Goal: Communication & Community: Participate in discussion

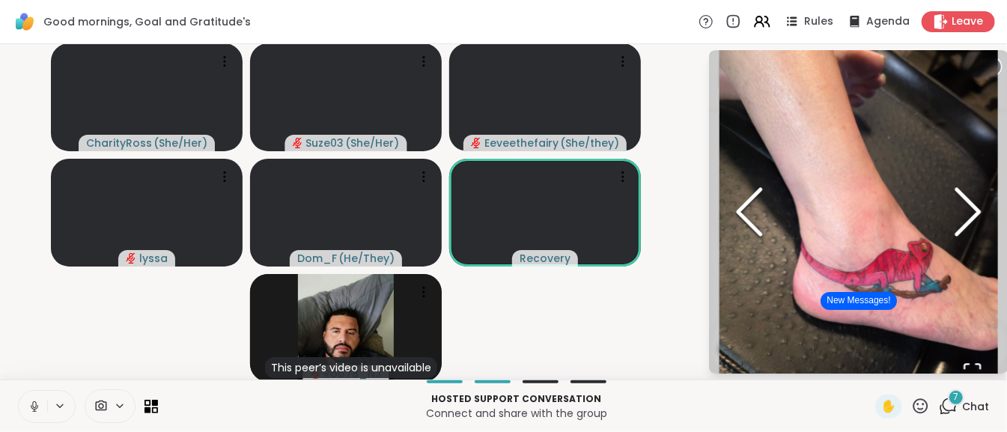
click at [957, 226] on polyline "Next Slide" at bounding box center [968, 211] width 22 height 45
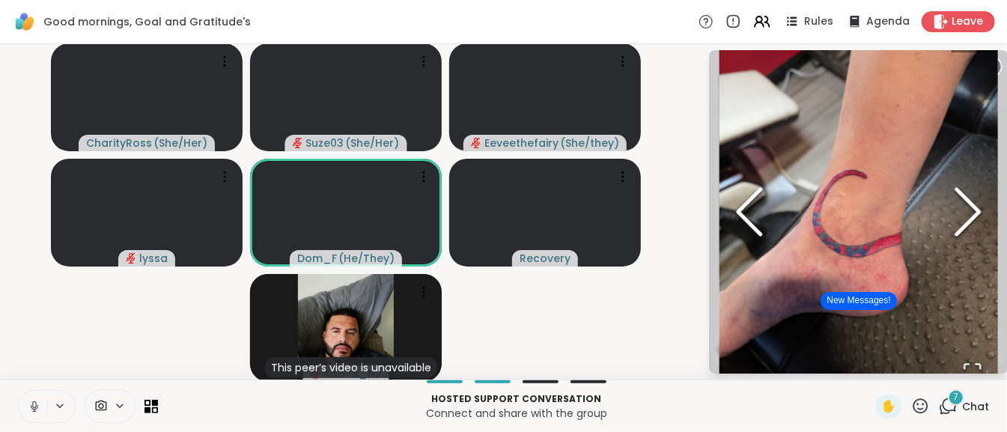
click at [738, 198] on polyline "Previous Slide" at bounding box center [749, 211] width 22 height 45
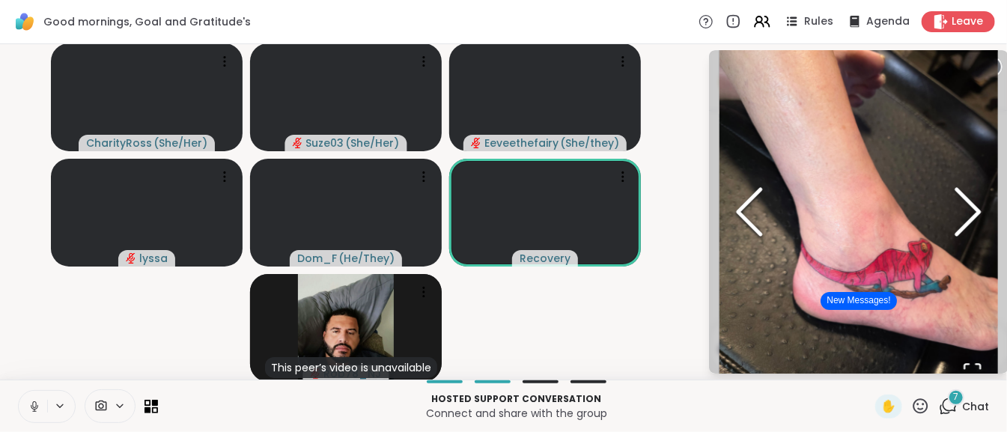
click at [820, 299] on button "New Messages!" at bounding box center [858, 301] width 76 height 18
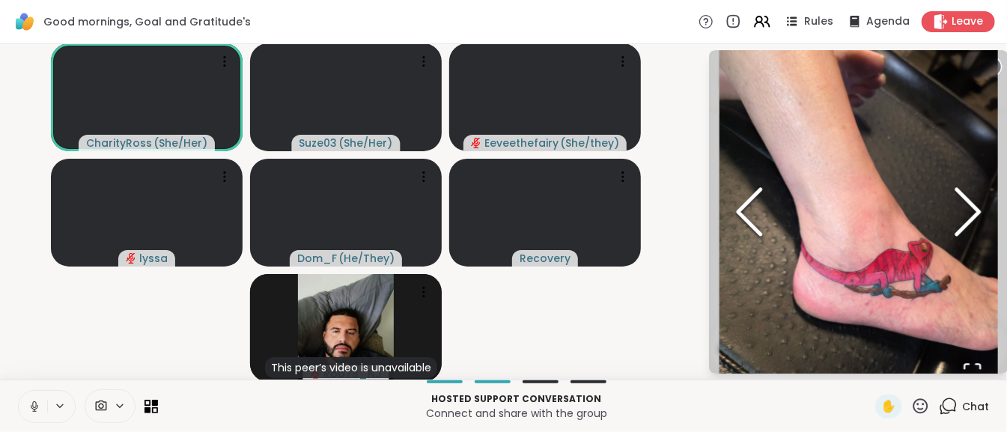
scroll to position [2, 0]
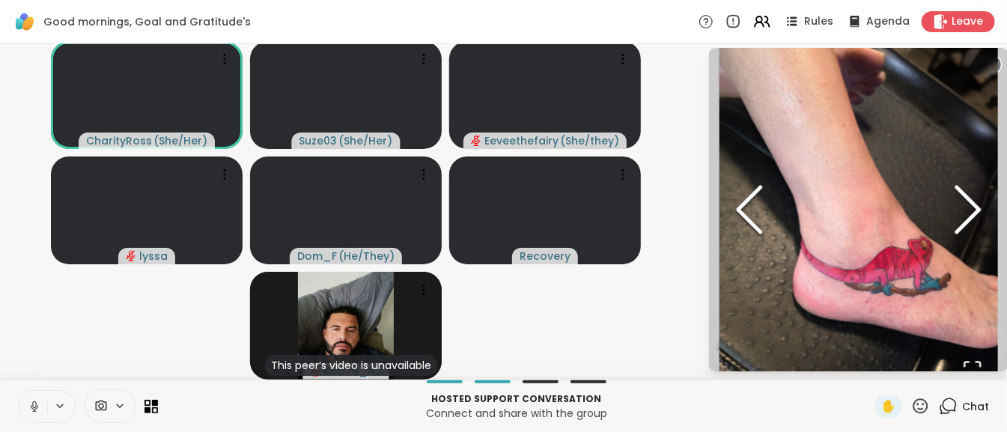
click at [984, 60] on circle at bounding box center [992, 64] width 18 height 18
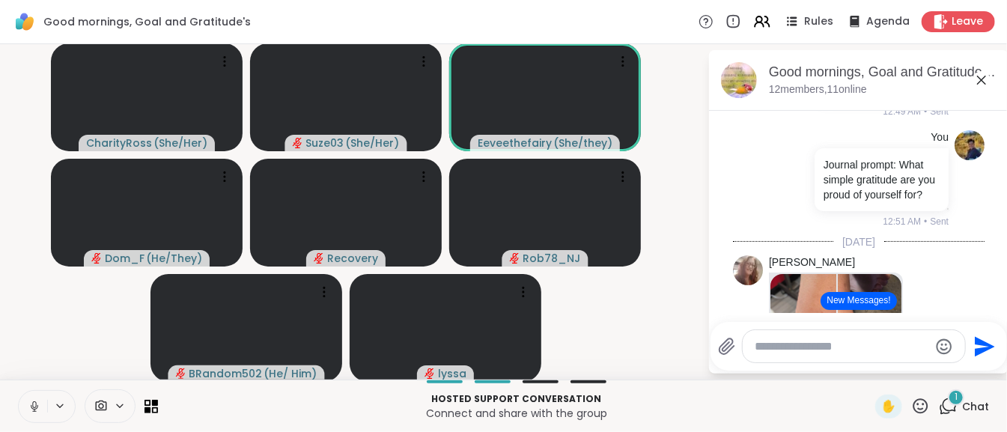
scroll to position [701, 0]
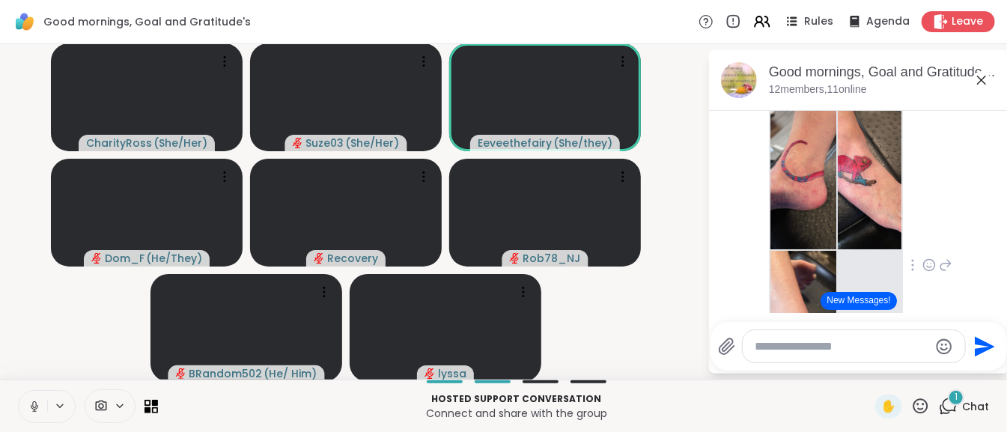
click at [836, 299] on button "New Messages!" at bounding box center [858, 301] width 76 height 18
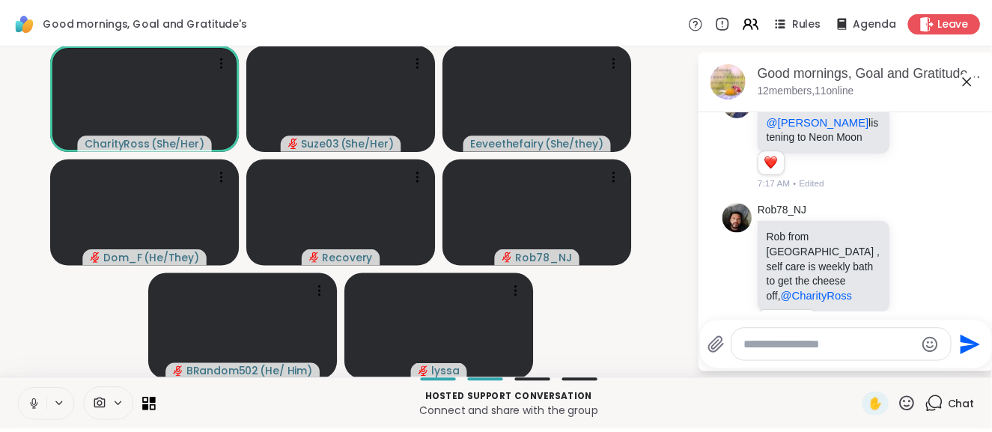
scroll to position [488, 0]
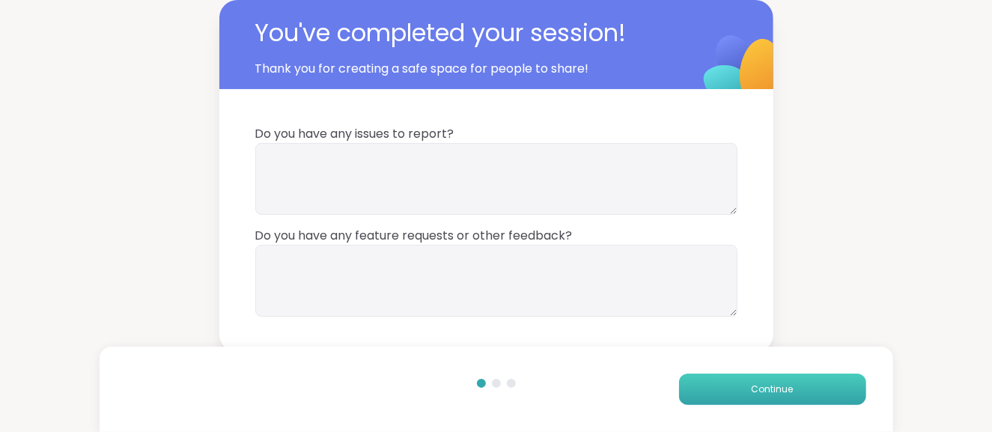
click at [772, 399] on button "Continue" at bounding box center [772, 388] width 187 height 31
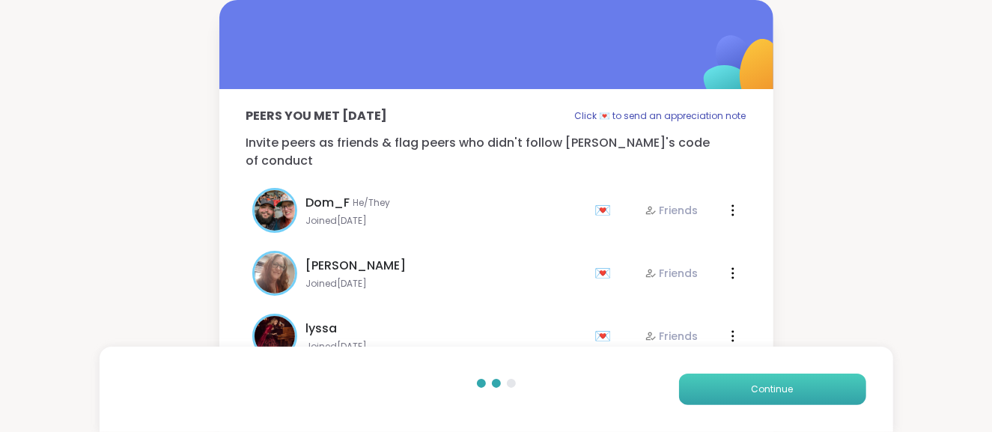
click at [772, 399] on button "Continue" at bounding box center [772, 388] width 187 height 31
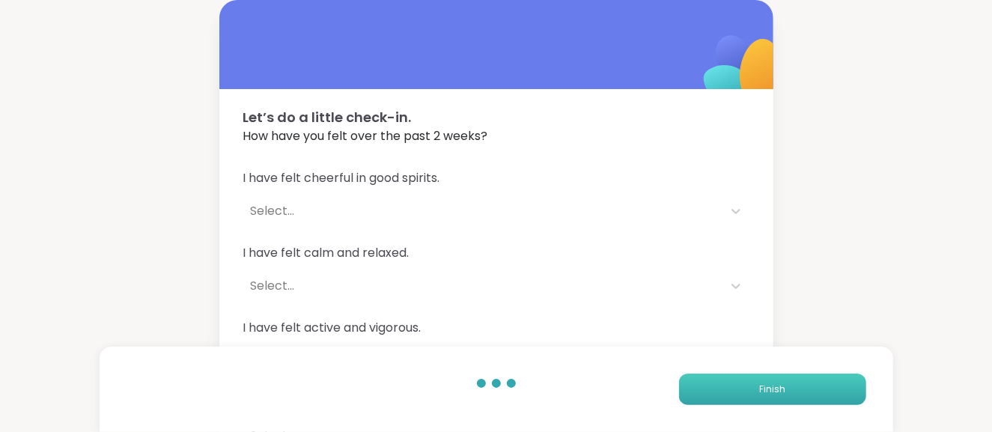
click at [772, 399] on button "Finish" at bounding box center [772, 388] width 187 height 31
